Goal: Task Accomplishment & Management: Manage account settings

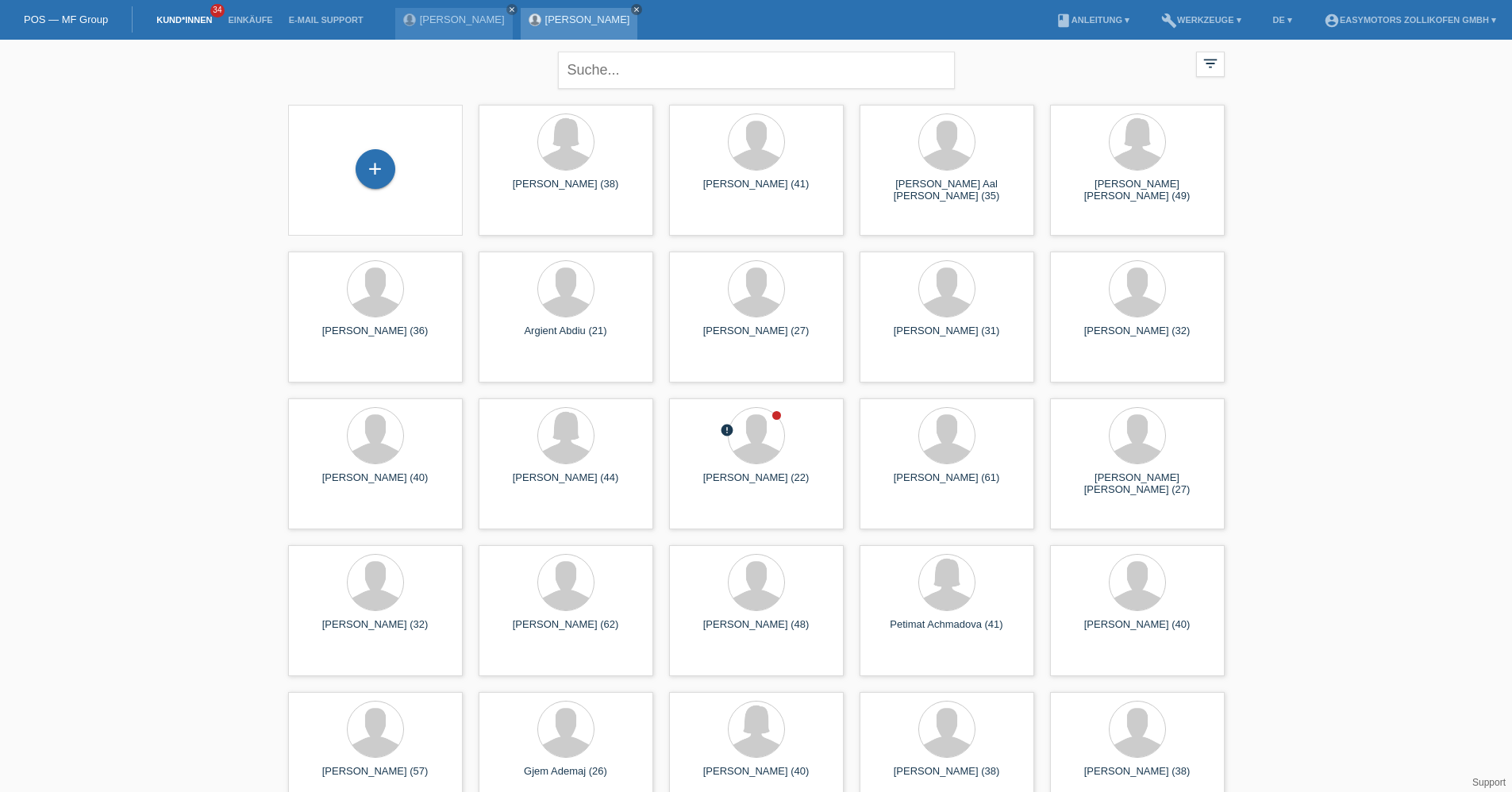
click at [632, 9] on icon "close" at bounding box center [637, 10] width 8 height 8
click at [508, 9] on icon "close" at bounding box center [512, 10] width 8 height 8
click at [261, 19] on link "Einkäufe" at bounding box center [250, 20] width 61 height 10
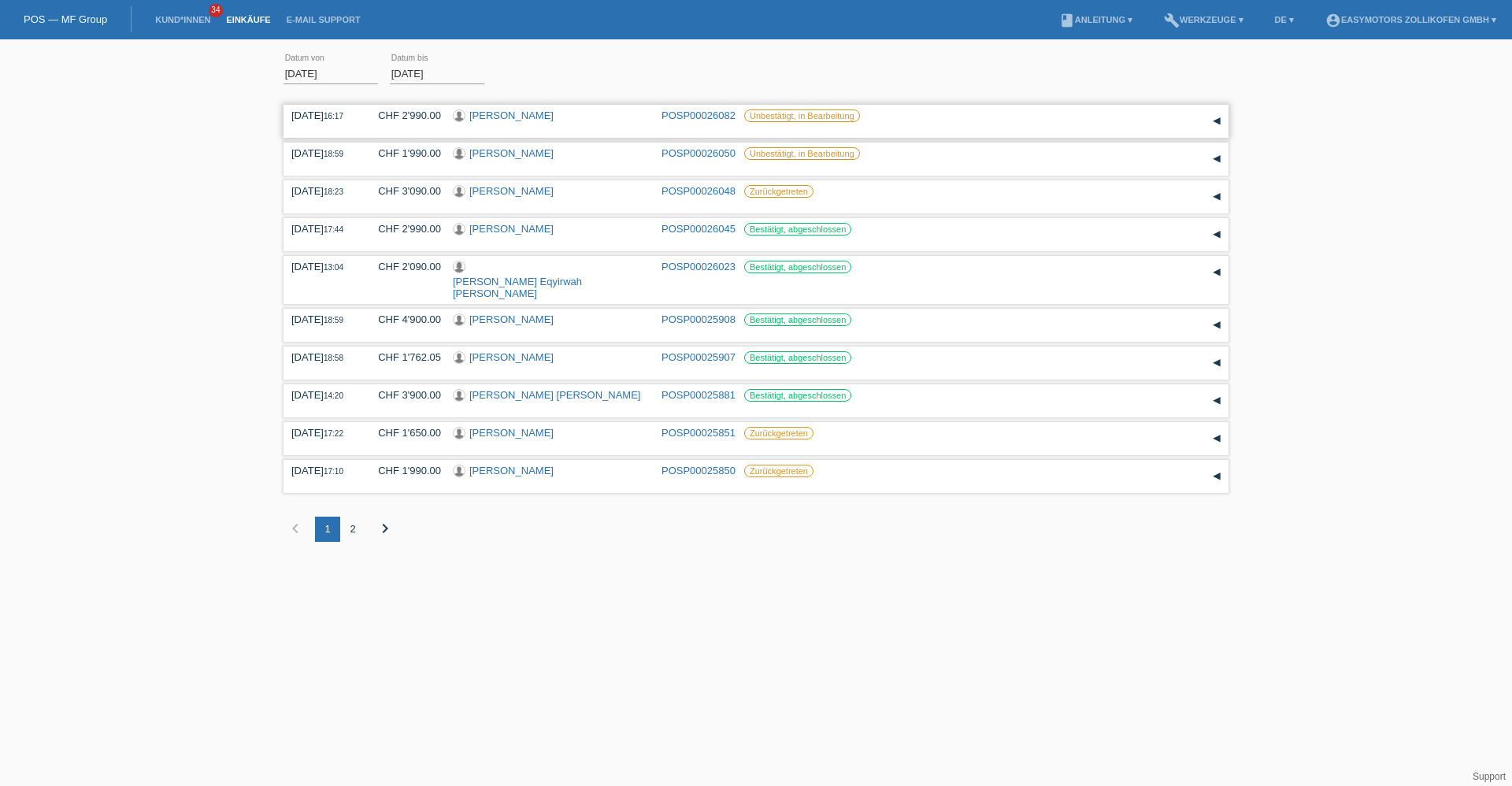
click at [525, 111] on link "[PERSON_NAME]" at bounding box center [511, 115] width 84 height 12
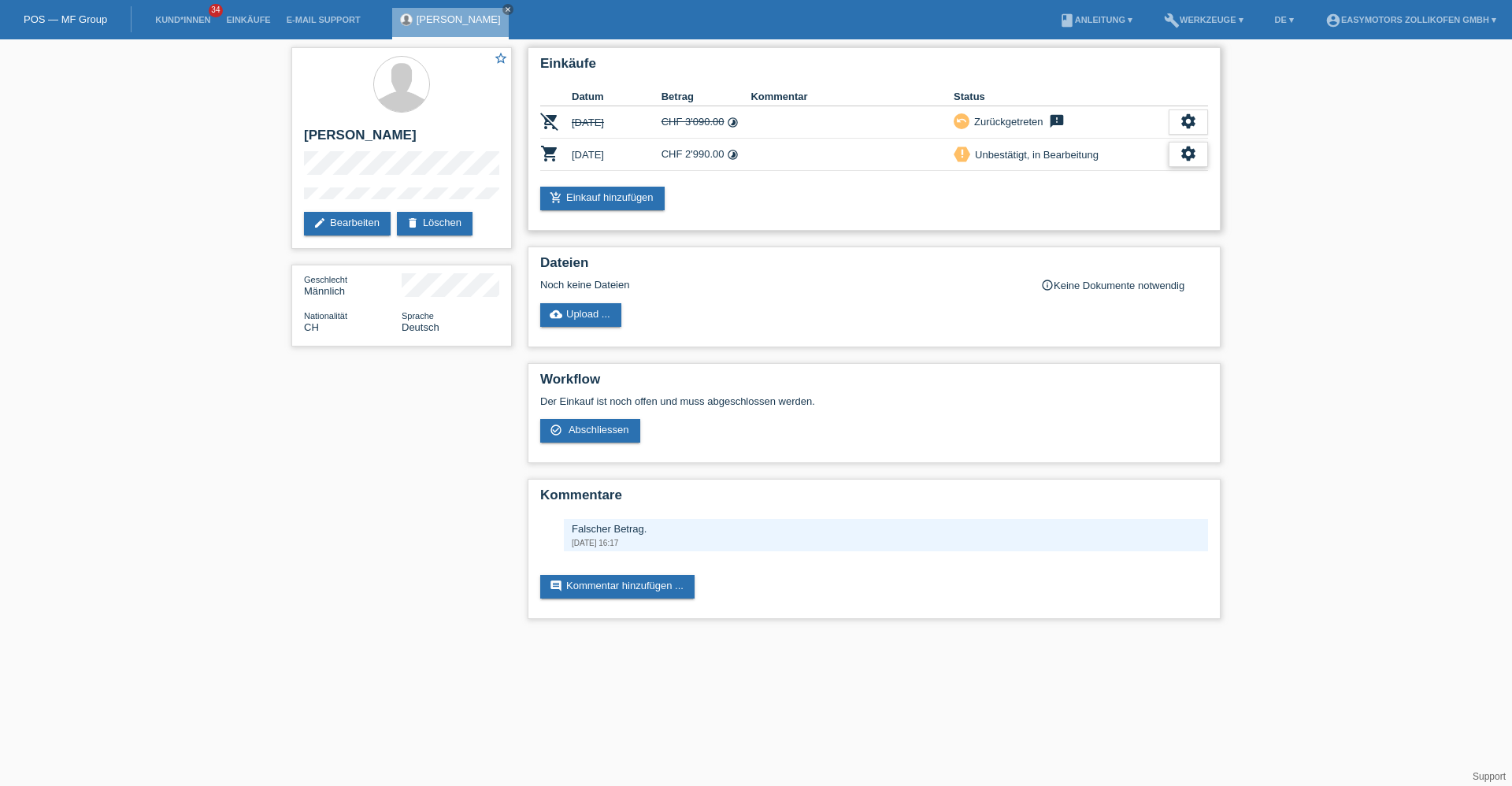
click at [1176, 155] on div "settings" at bounding box center [1188, 154] width 40 height 25
click at [1127, 176] on div "fullscreen Anzeigen" at bounding box center [1107, 179] width 199 height 24
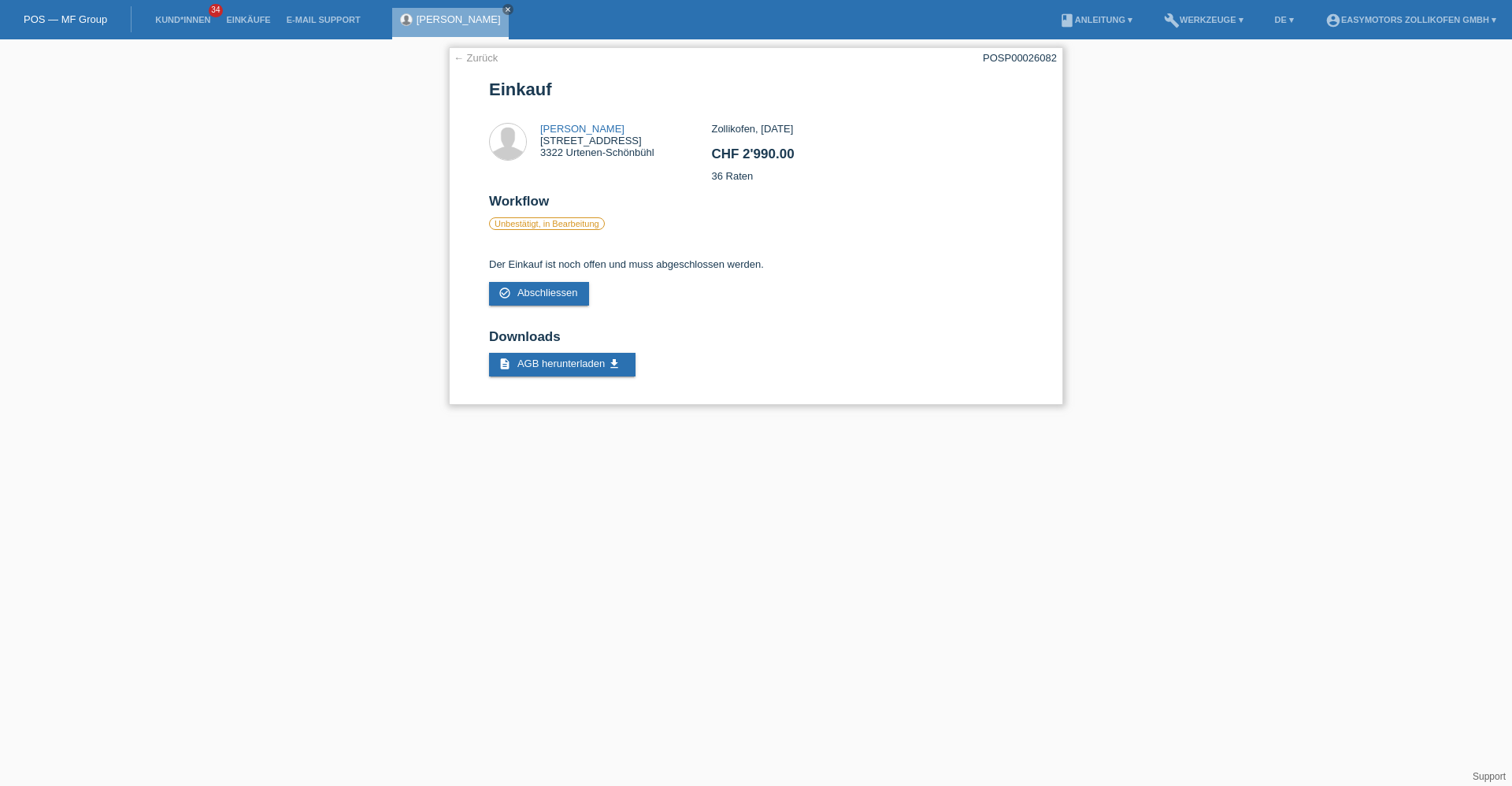
click at [489, 60] on link "← Zurück" at bounding box center [476, 58] width 44 height 12
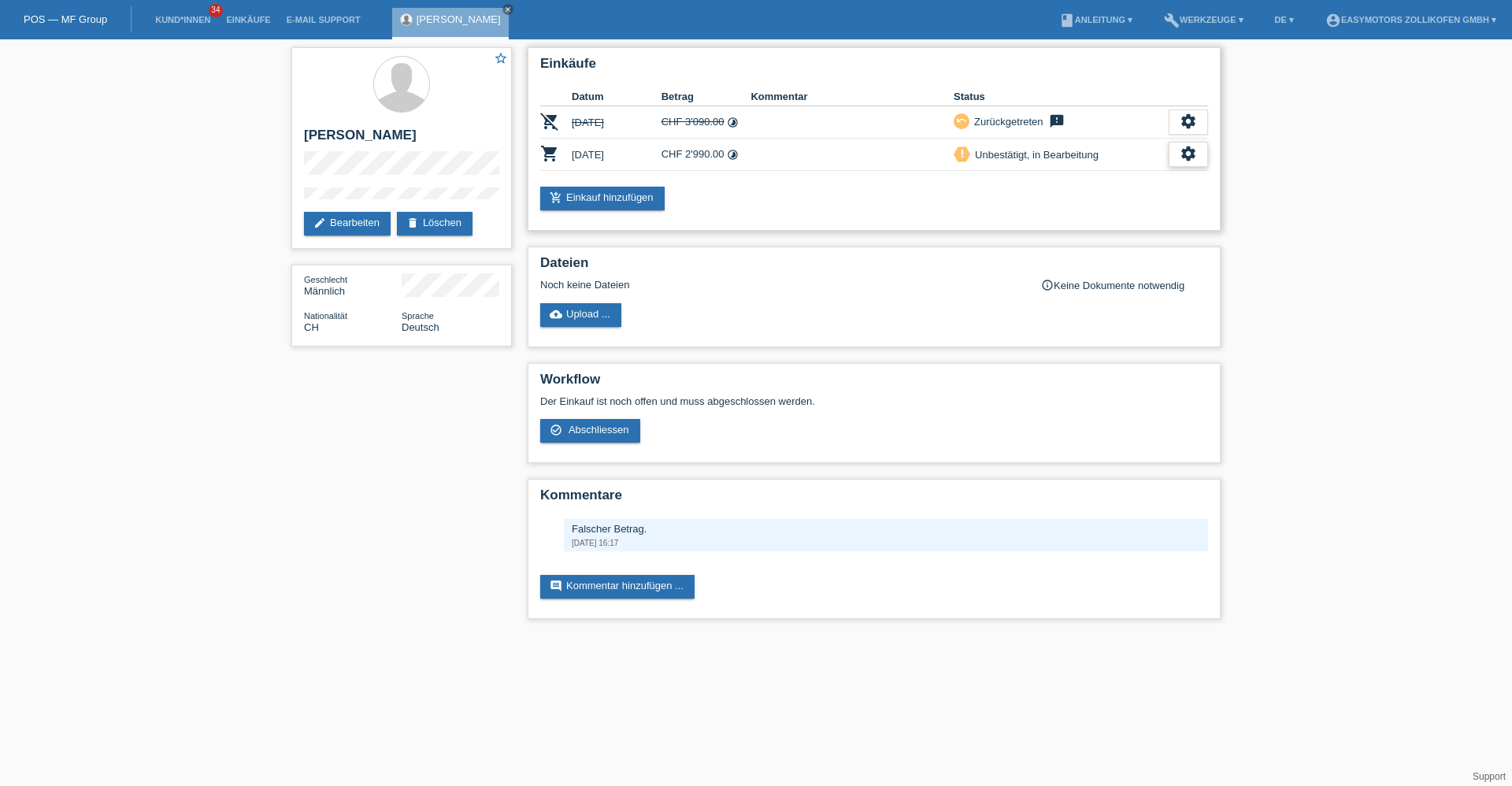
click at [1177, 156] on div "settings" at bounding box center [1188, 154] width 40 height 25
click at [1064, 225] on span "Abschliessen" at bounding box center [1063, 226] width 66 height 19
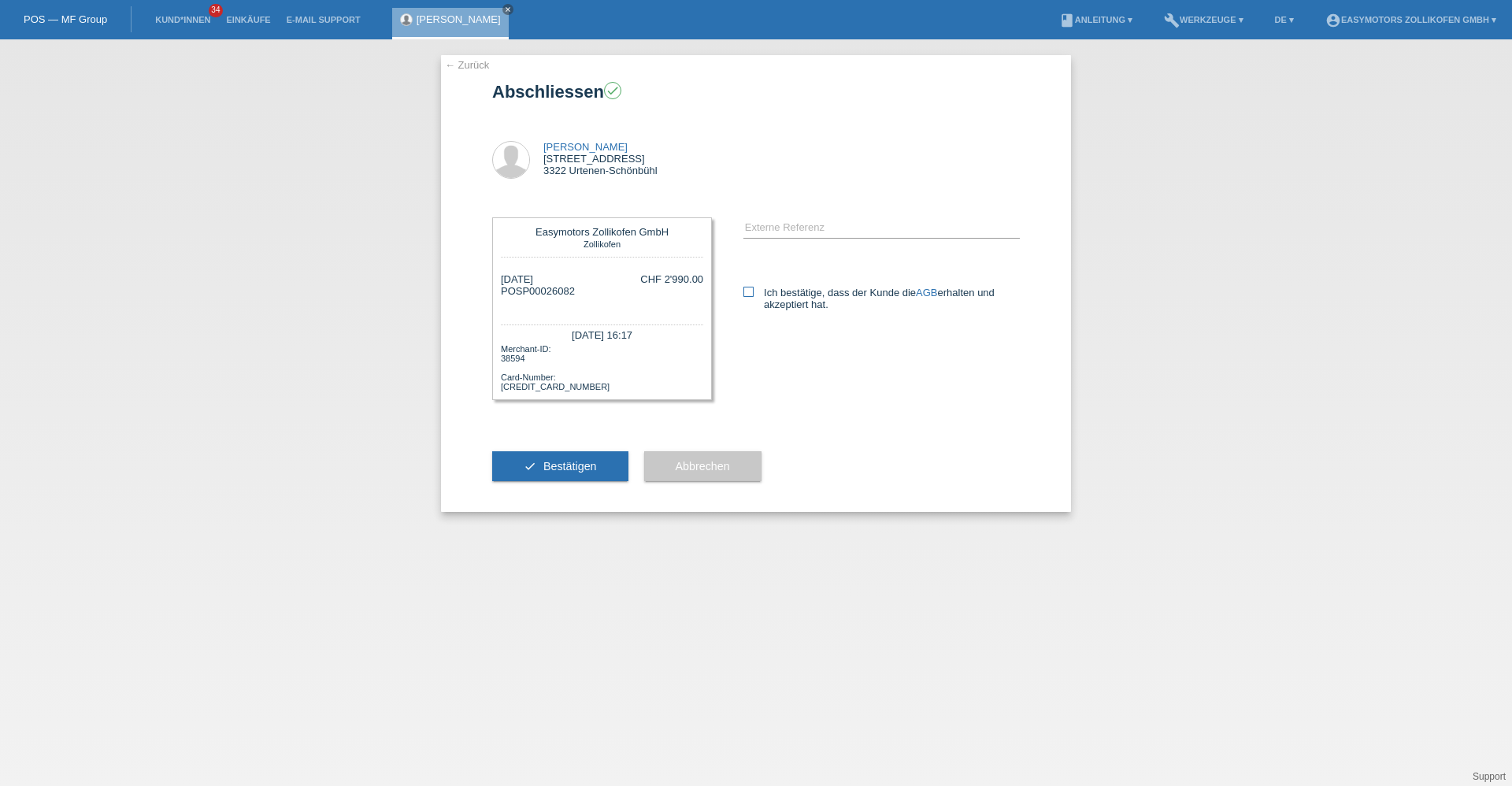
click at [751, 292] on icon at bounding box center [748, 292] width 11 height 11
click at [751, 292] on input "Ich bestätige, dass der Kunde die AGB erhalten und akzeptiert hat." at bounding box center [748, 292] width 11 height 11
checkbox input "true"
click at [561, 467] on span "Bestätigen" at bounding box center [570, 467] width 54 height 13
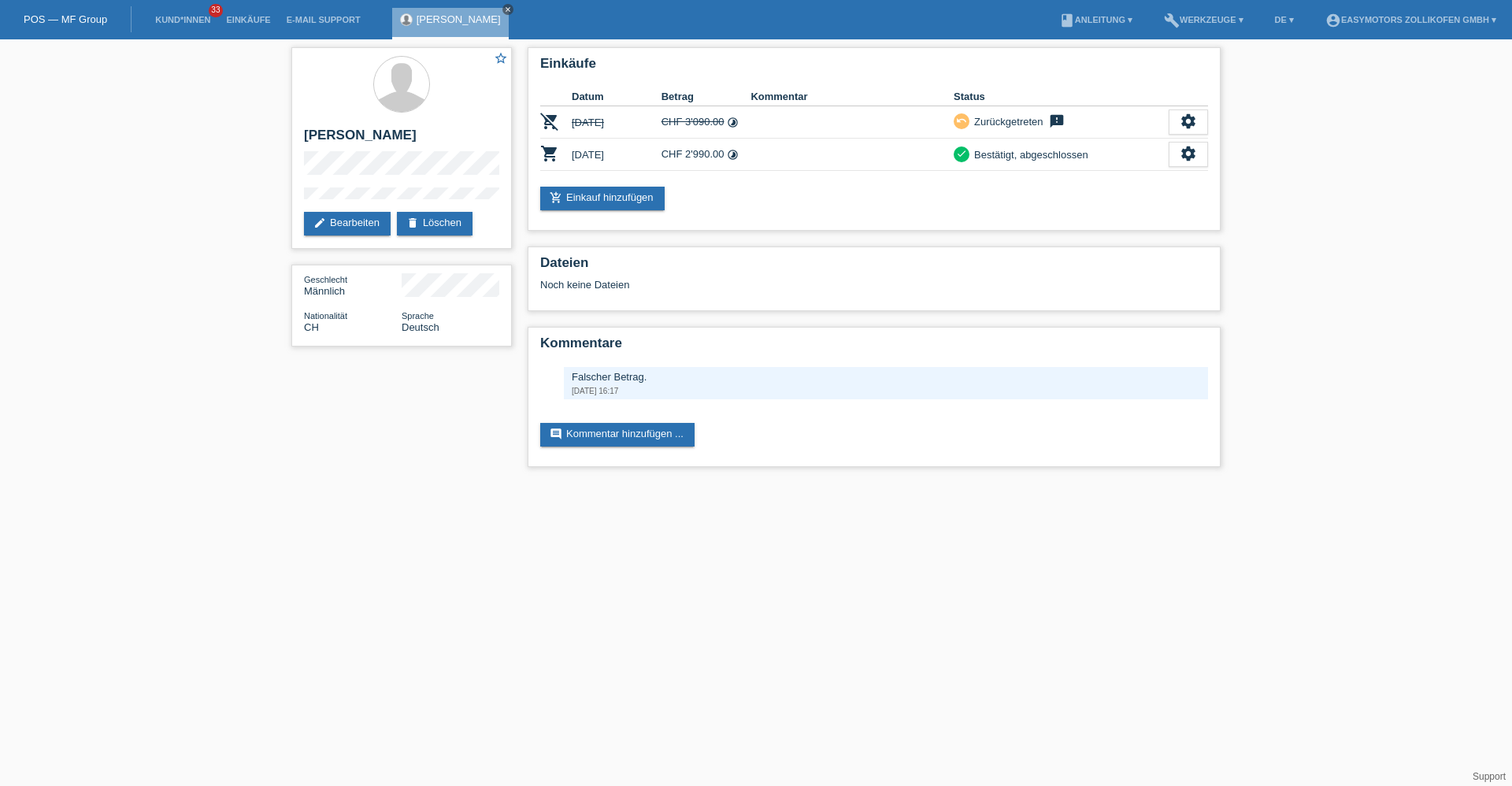
click at [504, 12] on icon "close" at bounding box center [508, 10] width 8 height 8
click at [261, 17] on link "Einkäufe" at bounding box center [248, 19] width 60 height 10
